Goal: Navigation & Orientation: Find specific page/section

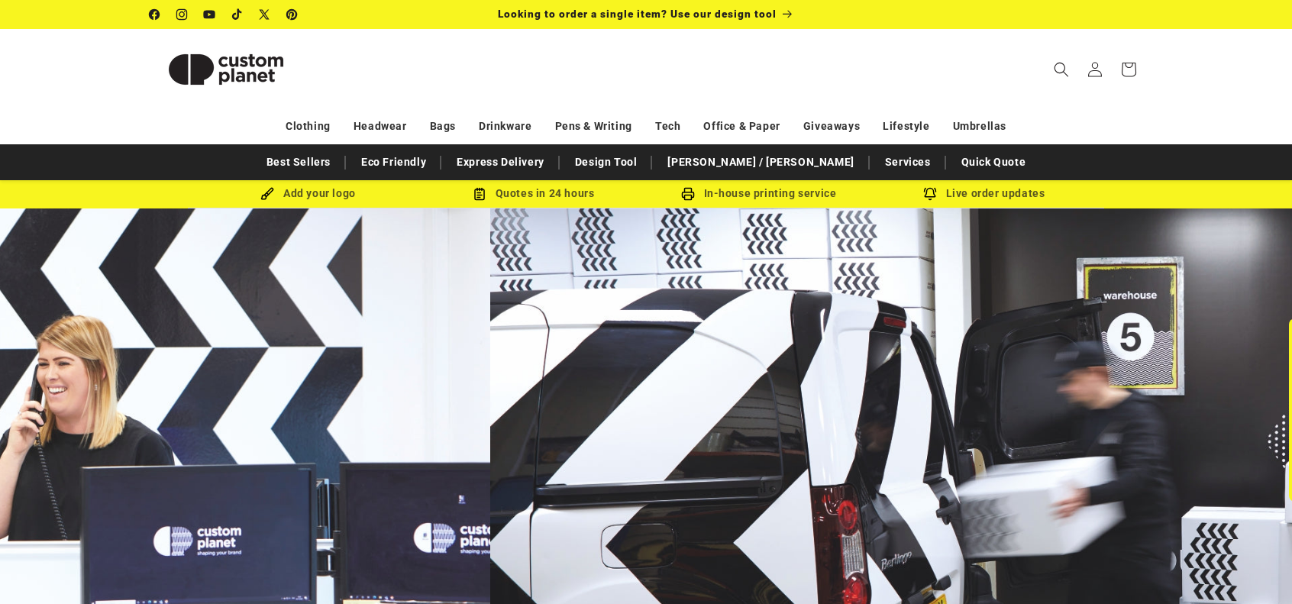
scroll to position [0, 1292]
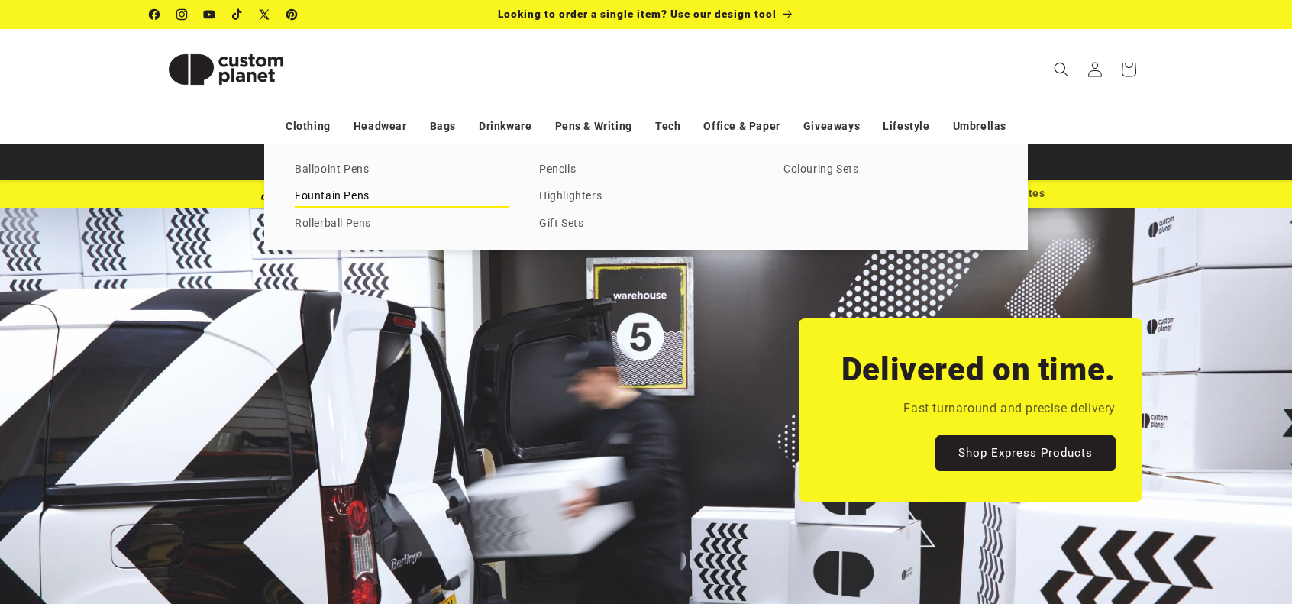
click at [318, 196] on link "Fountain Pens" at bounding box center [402, 196] width 214 height 21
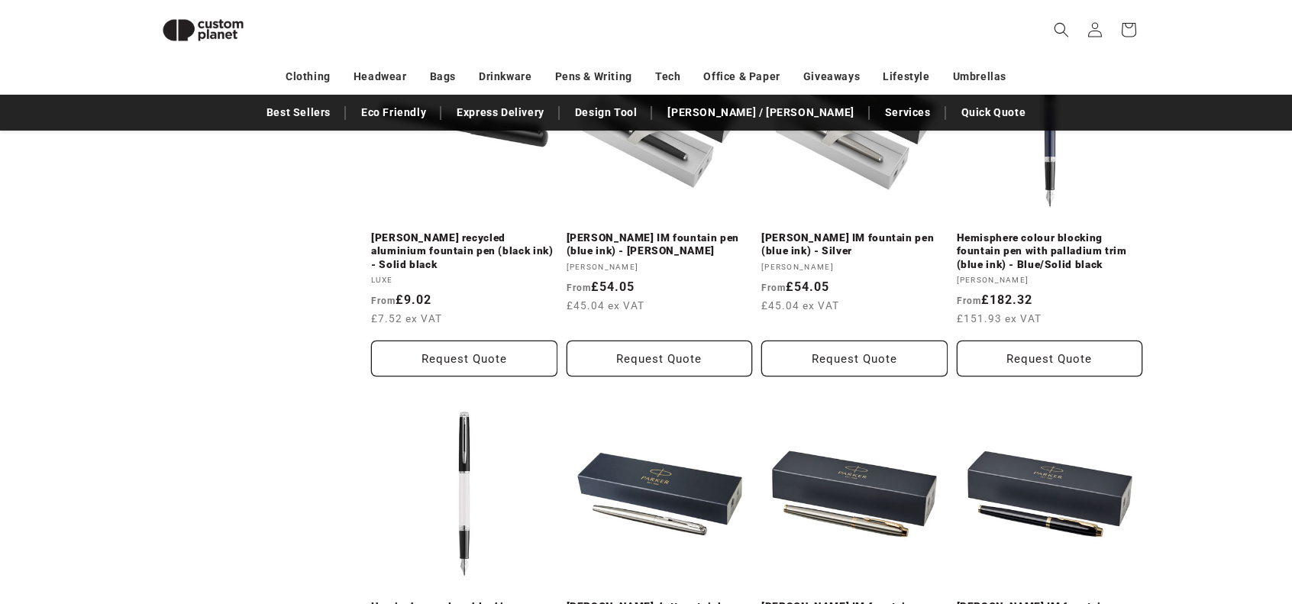
scroll to position [818, 0]
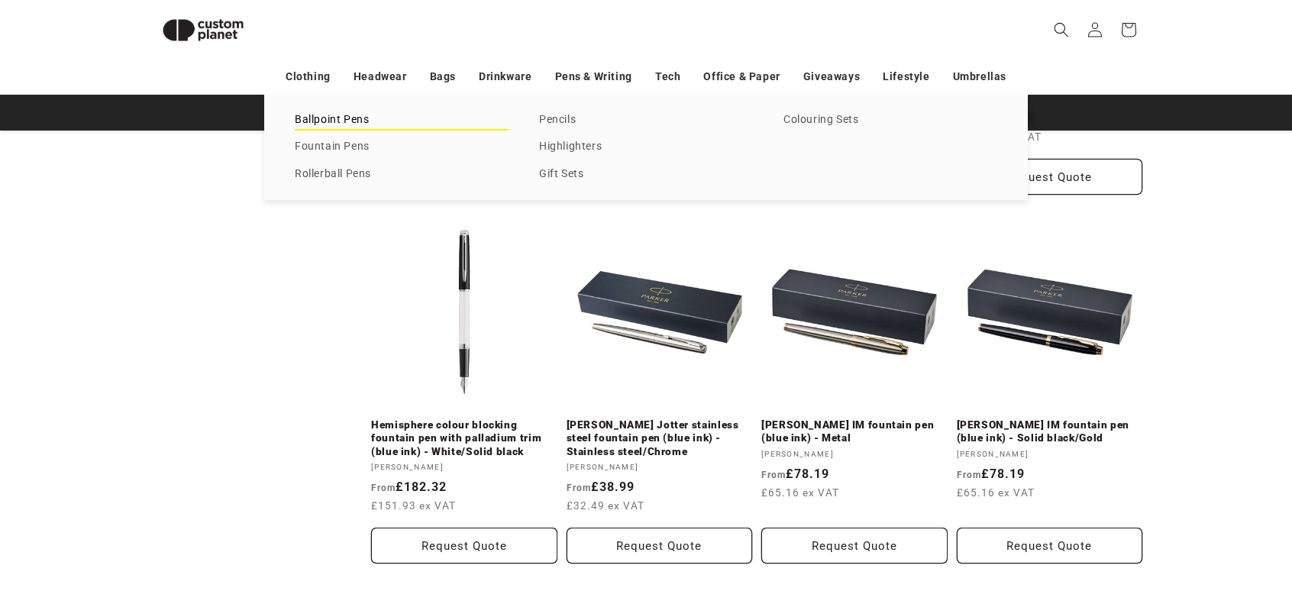
click at [327, 120] on link "Ballpoint Pens" at bounding box center [402, 120] width 214 height 21
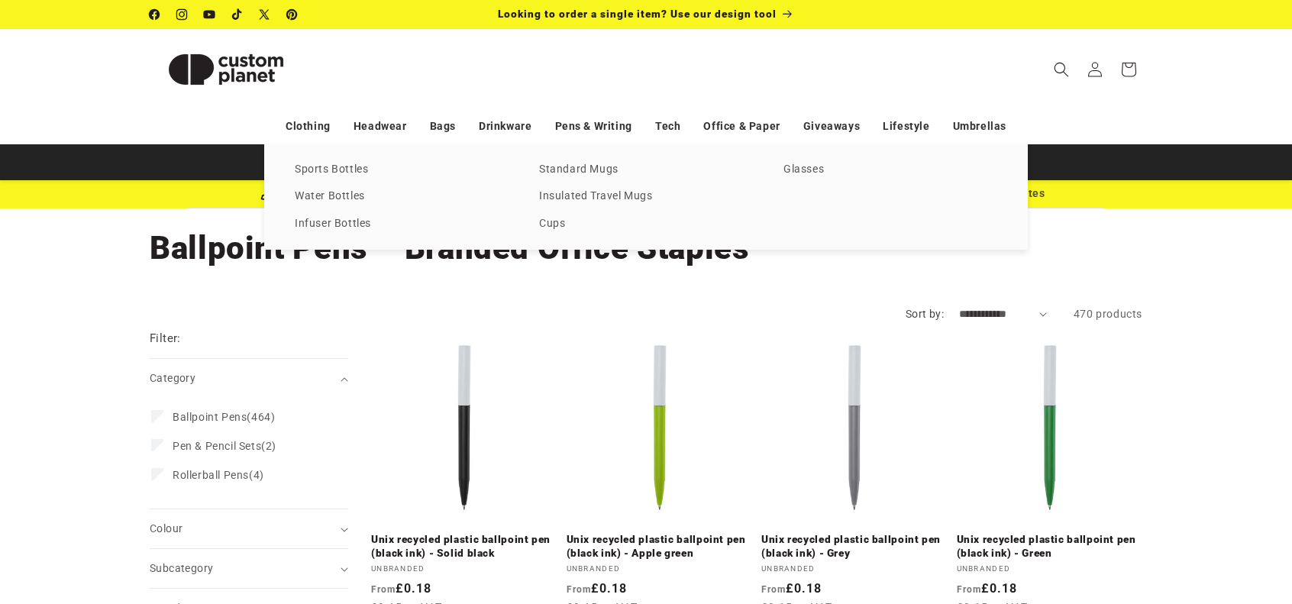
click at [1213, 124] on nav "Clothing Headwear Bags Drinkware Pens & Writing Tech Office & Paper Giveaways L…" at bounding box center [646, 126] width 1292 height 36
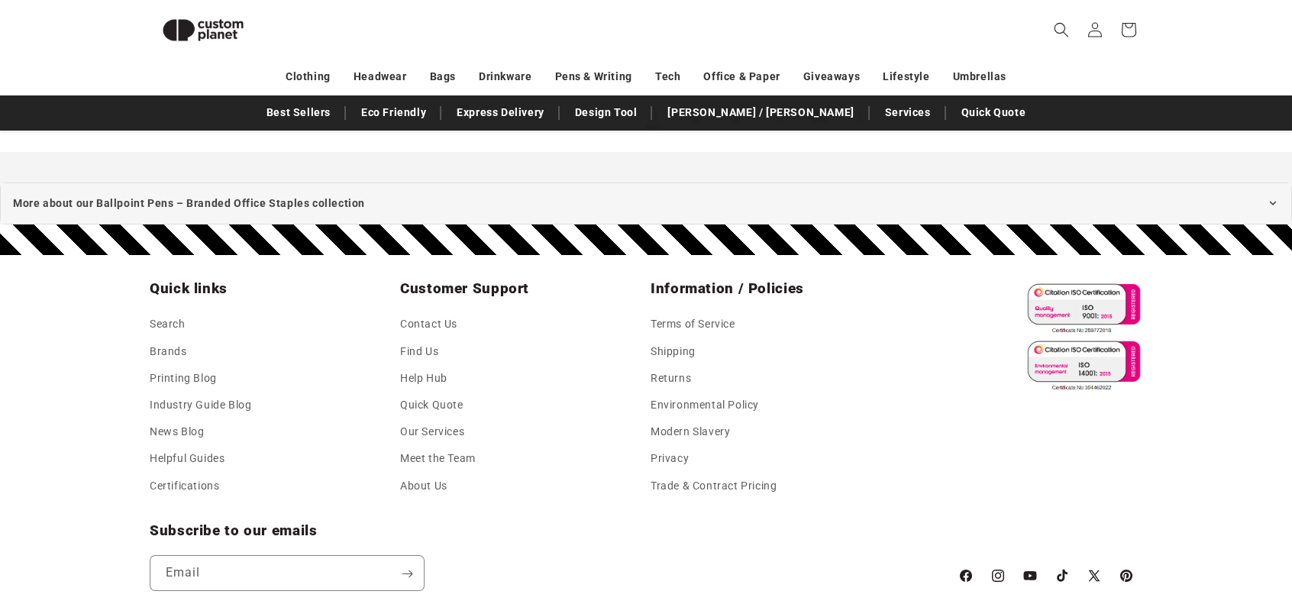
scroll to position [2040, 0]
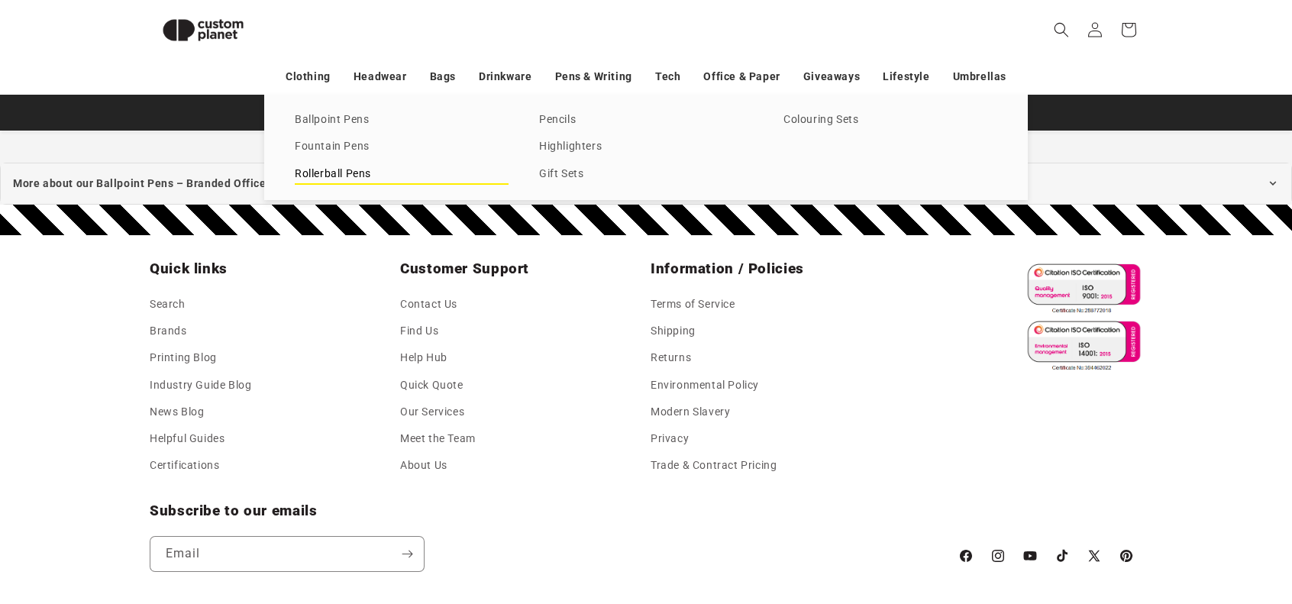
click at [319, 175] on link "Rollerball Pens" at bounding box center [402, 174] width 214 height 21
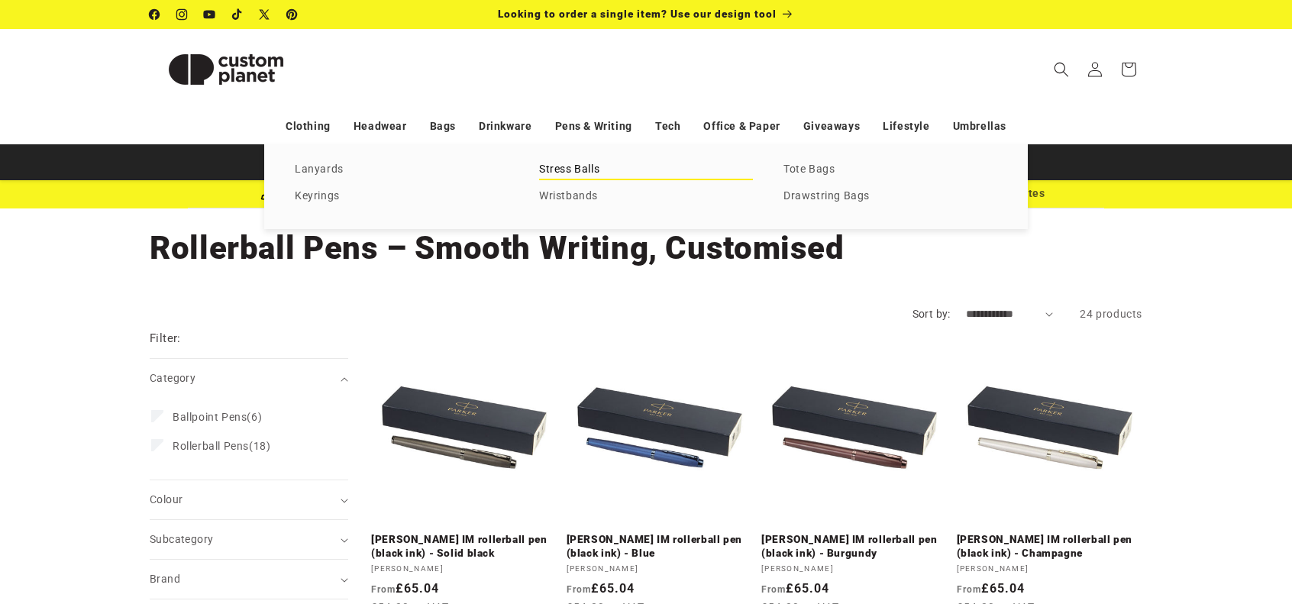
click at [565, 169] on link "Stress Balls" at bounding box center [646, 170] width 214 height 21
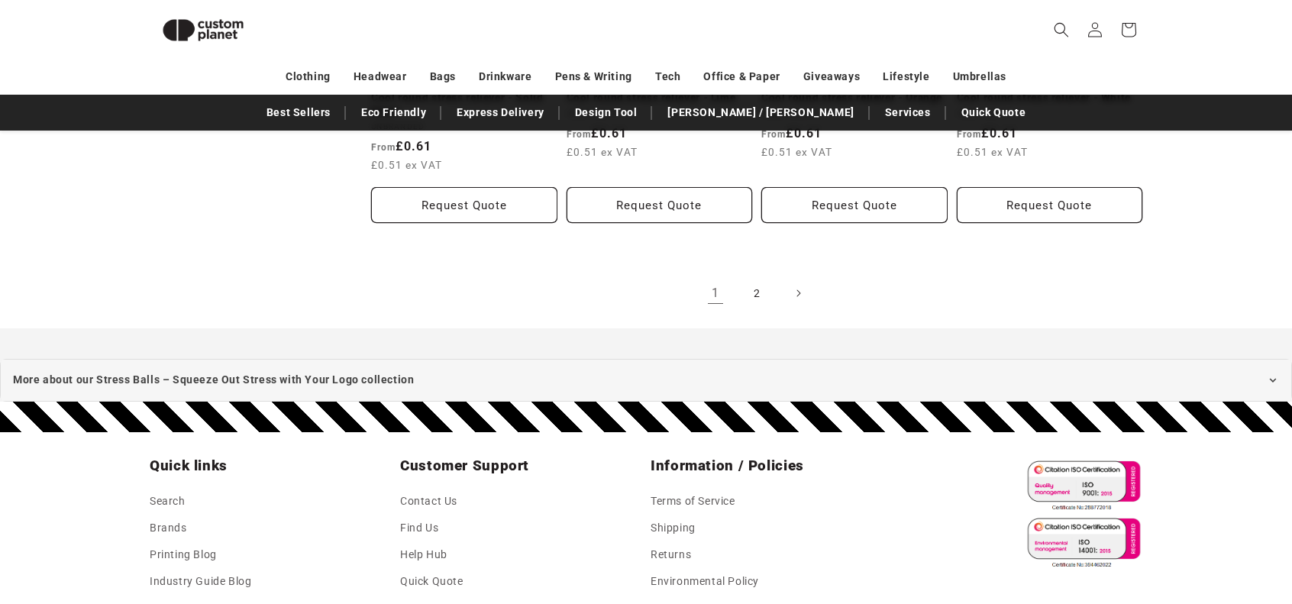
scroll to position [1812, 0]
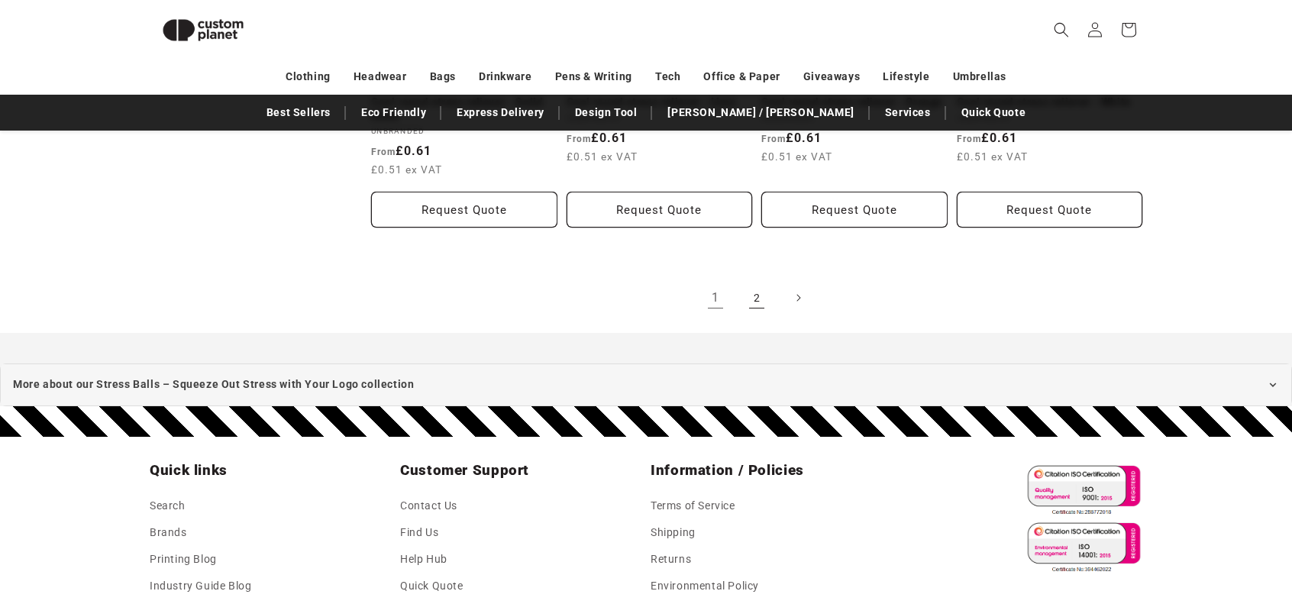
click at [752, 303] on link "2" at bounding box center [757, 298] width 34 height 34
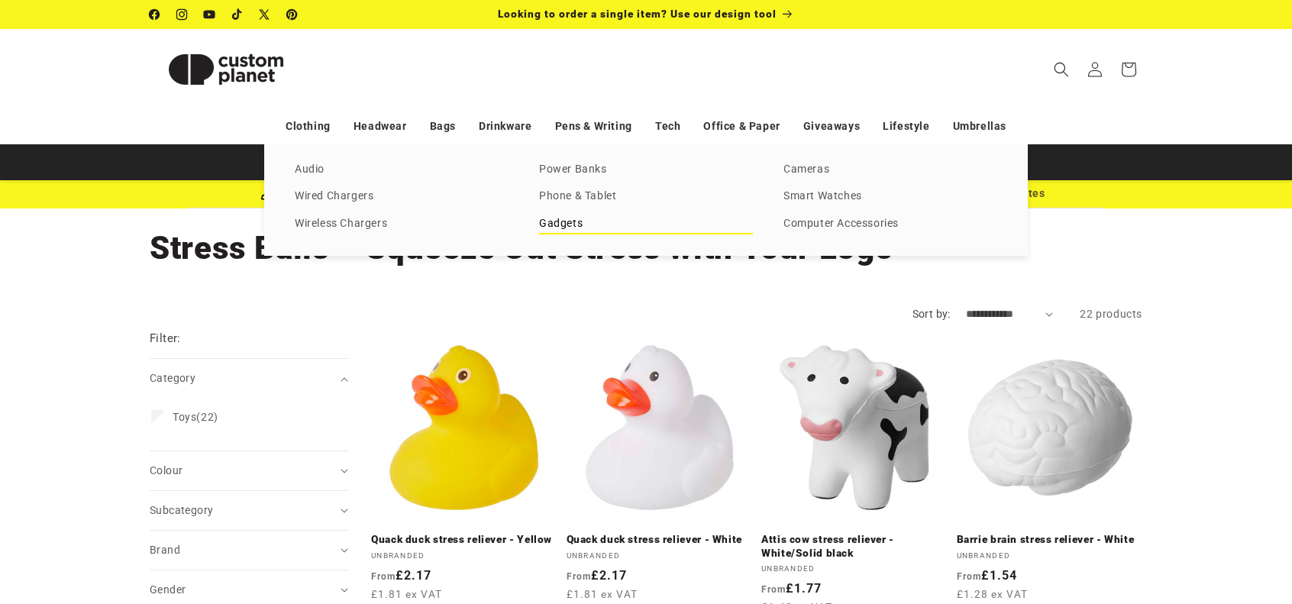
click at [553, 221] on link "Gadgets" at bounding box center [646, 224] width 214 height 21
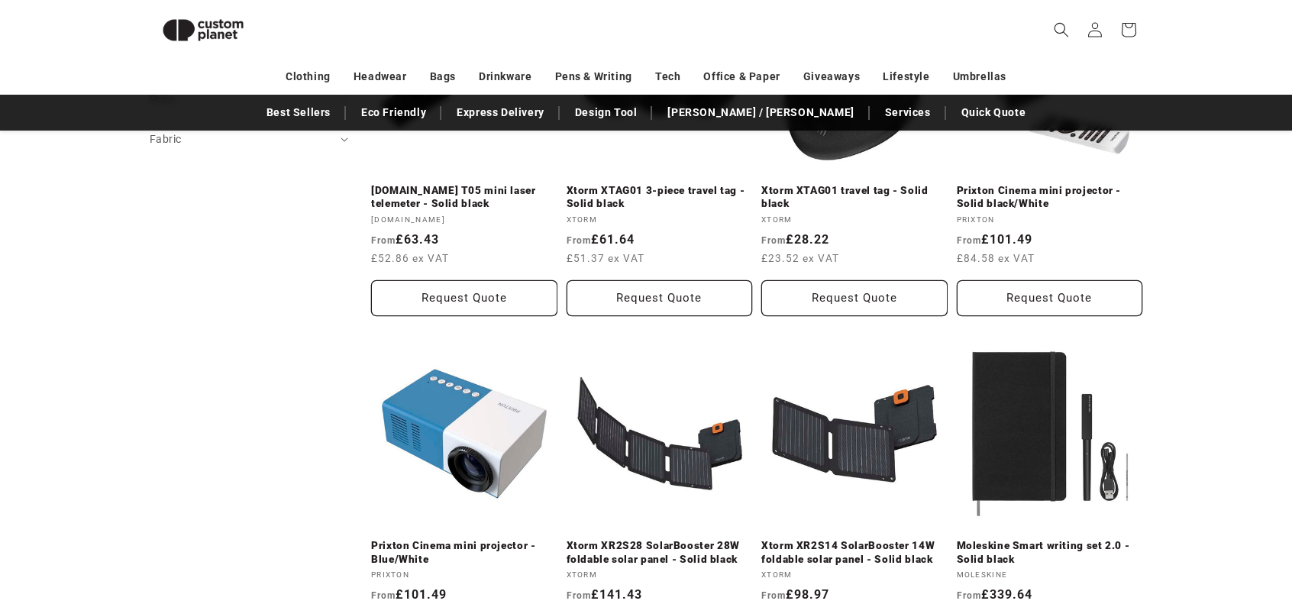
scroll to position [896, 0]
